Goal: Obtain resource: Download file/media

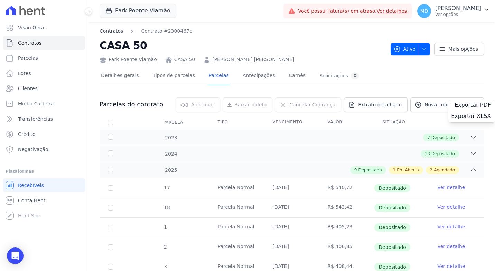
click at [117, 34] on link "Contratos" at bounding box center [112, 31] width 24 height 7
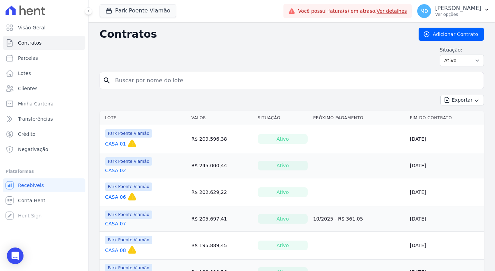
click at [143, 83] on input "search" at bounding box center [296, 81] width 370 height 14
type input "212"
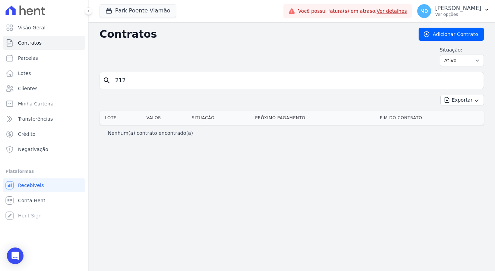
click at [136, 79] on input "212" at bounding box center [296, 81] width 370 height 14
click at [110, 80] on icon "search" at bounding box center [107, 80] width 8 height 8
click at [108, 81] on icon "search" at bounding box center [107, 80] width 8 height 8
click at [126, 77] on input "212" at bounding box center [296, 81] width 370 height 14
drag, startPoint x: 128, startPoint y: 79, endPoint x: 112, endPoint y: 79, distance: 15.6
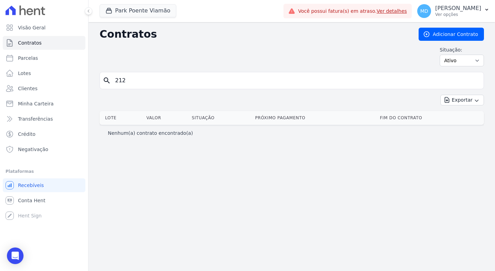
click at [112, 79] on input "212" at bounding box center [296, 81] width 370 height 14
type input "212"
click at [108, 80] on icon "search" at bounding box center [107, 80] width 8 height 8
drag, startPoint x: 102, startPoint y: 80, endPoint x: 107, endPoint y: 79, distance: 5.2
click at [102, 79] on div "search 212" at bounding box center [292, 80] width 385 height 17
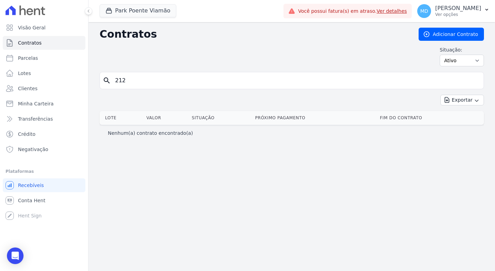
click at [110, 79] on icon "search" at bounding box center [107, 80] width 8 height 8
drag, startPoint x: 130, startPoint y: 82, endPoint x: 105, endPoint y: 81, distance: 25.3
click at [105, 81] on div "search 212" at bounding box center [292, 80] width 385 height 17
click at [151, 82] on input "search" at bounding box center [296, 81] width 370 height 14
click at [37, 45] on span "Contratos" at bounding box center [30, 42] width 24 height 7
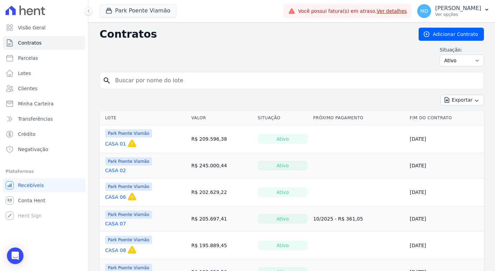
click at [126, 77] on input "search" at bounding box center [296, 81] width 370 height 14
type input "1"
type input "212"
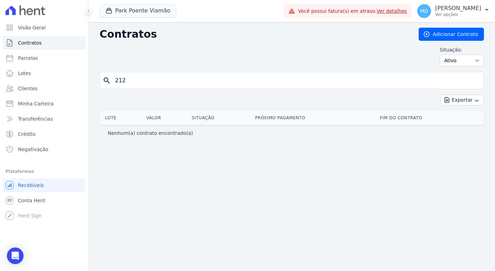
click at [191, 84] on input "212" at bounding box center [296, 81] width 370 height 14
type input "2"
type input "69"
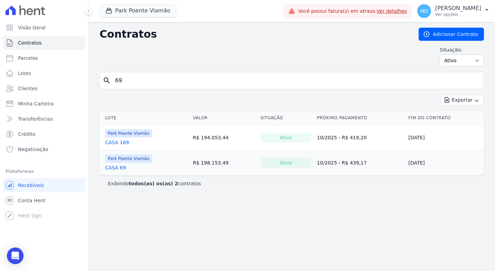
click at [119, 170] on link "CASA 69" at bounding box center [115, 167] width 21 height 7
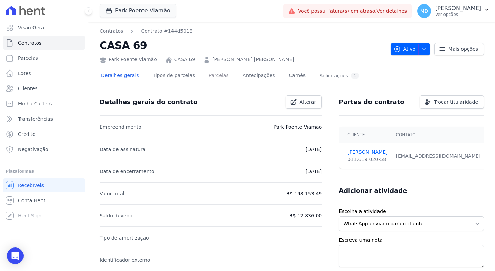
click at [215, 74] on link "Parcelas" at bounding box center [219, 76] width 23 height 18
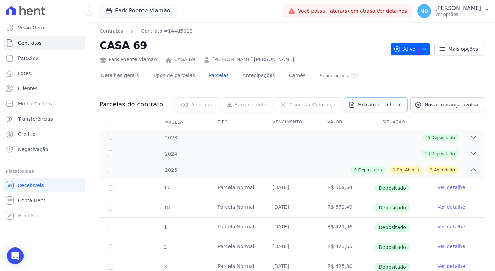
click at [389, 105] on span "Extrato detalhado" at bounding box center [380, 104] width 44 height 7
click at [462, 115] on span "Exportar XLSX" at bounding box center [472, 116] width 40 height 7
